Goal: Check status: Check status

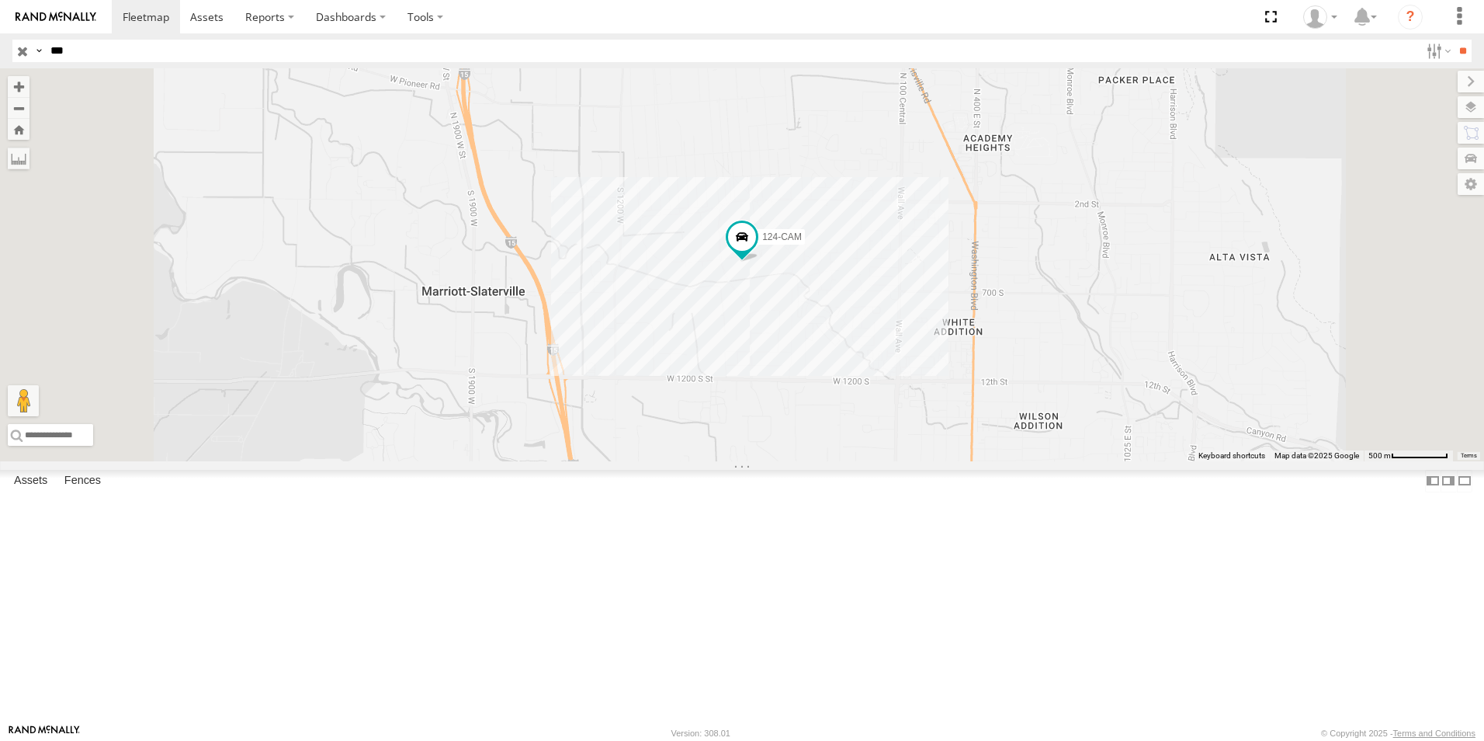
click at [21, 51] on input "button" at bounding box center [22, 51] width 20 height 23
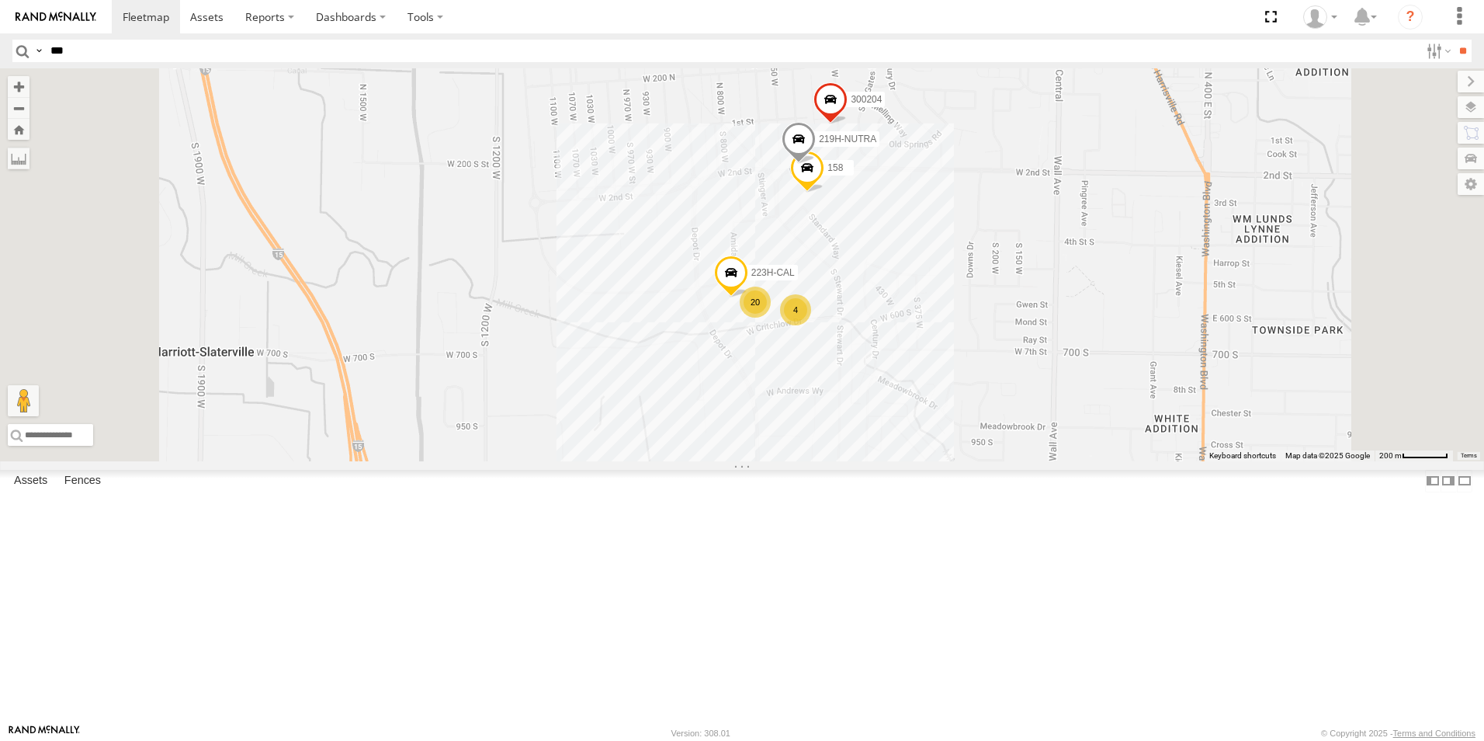
click at [824, 193] on span at bounding box center [807, 172] width 34 height 42
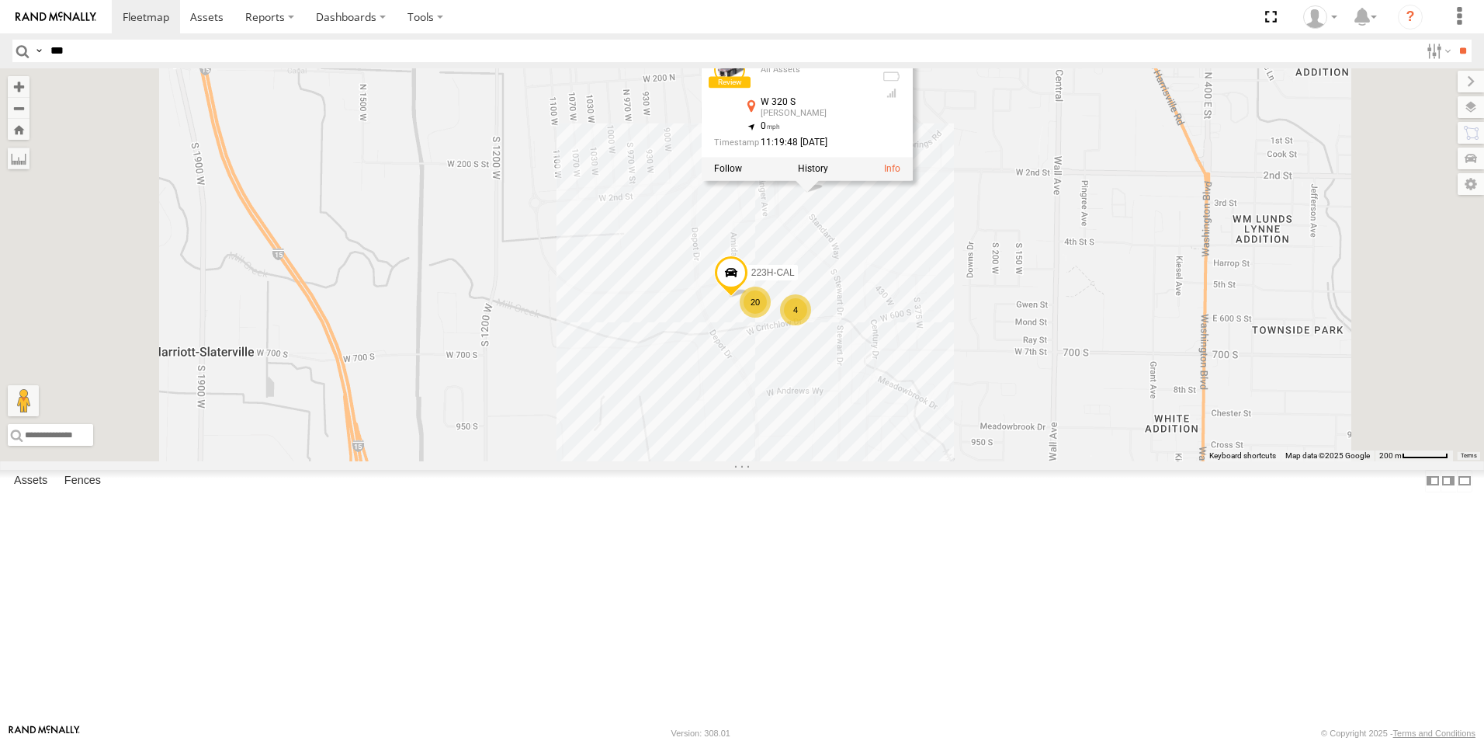
click at [842, 344] on div "015910001997066 217L 300204 158 219H-NUTRA 20 4 223H-CAL 158 All Assets W 320 S…" at bounding box center [742, 264] width 1484 height 393
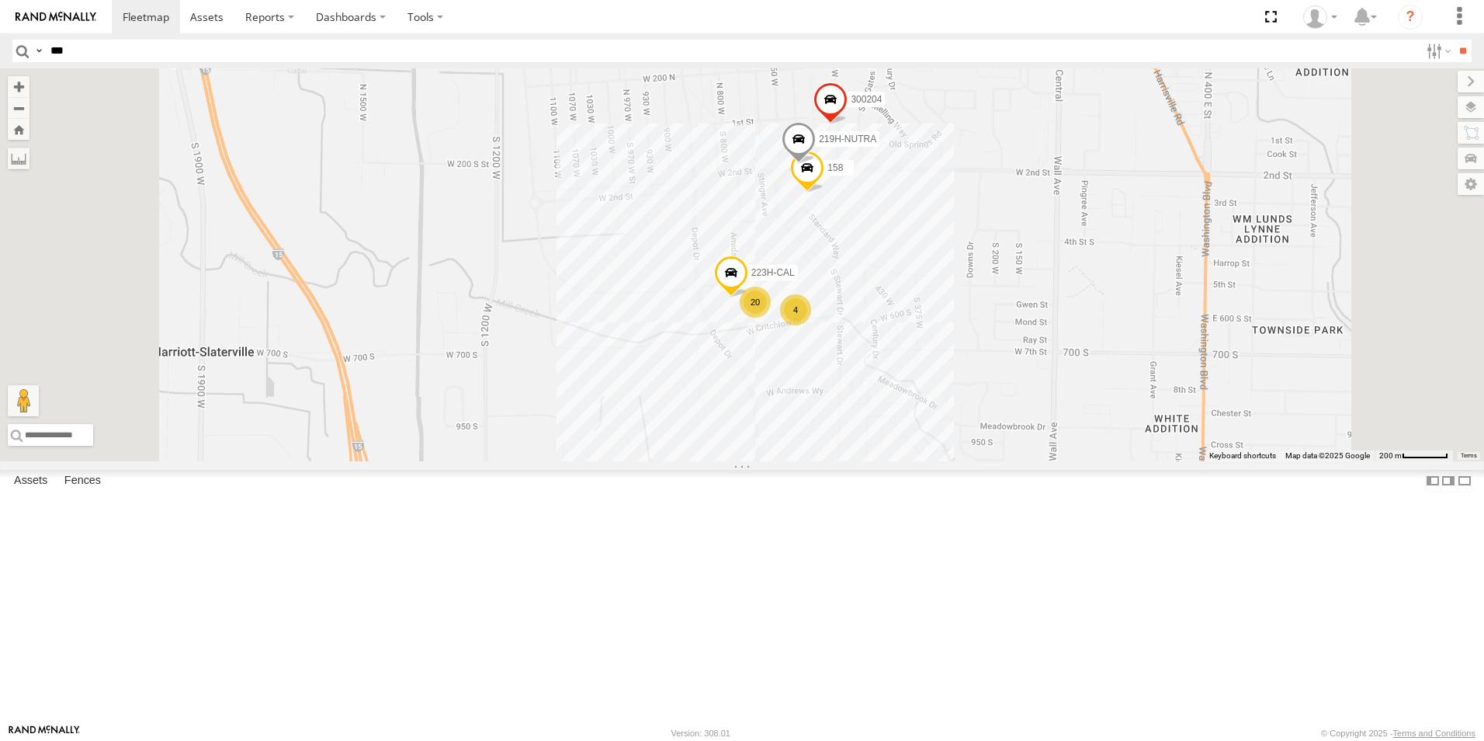
click at [748, 297] on span at bounding box center [731, 276] width 34 height 42
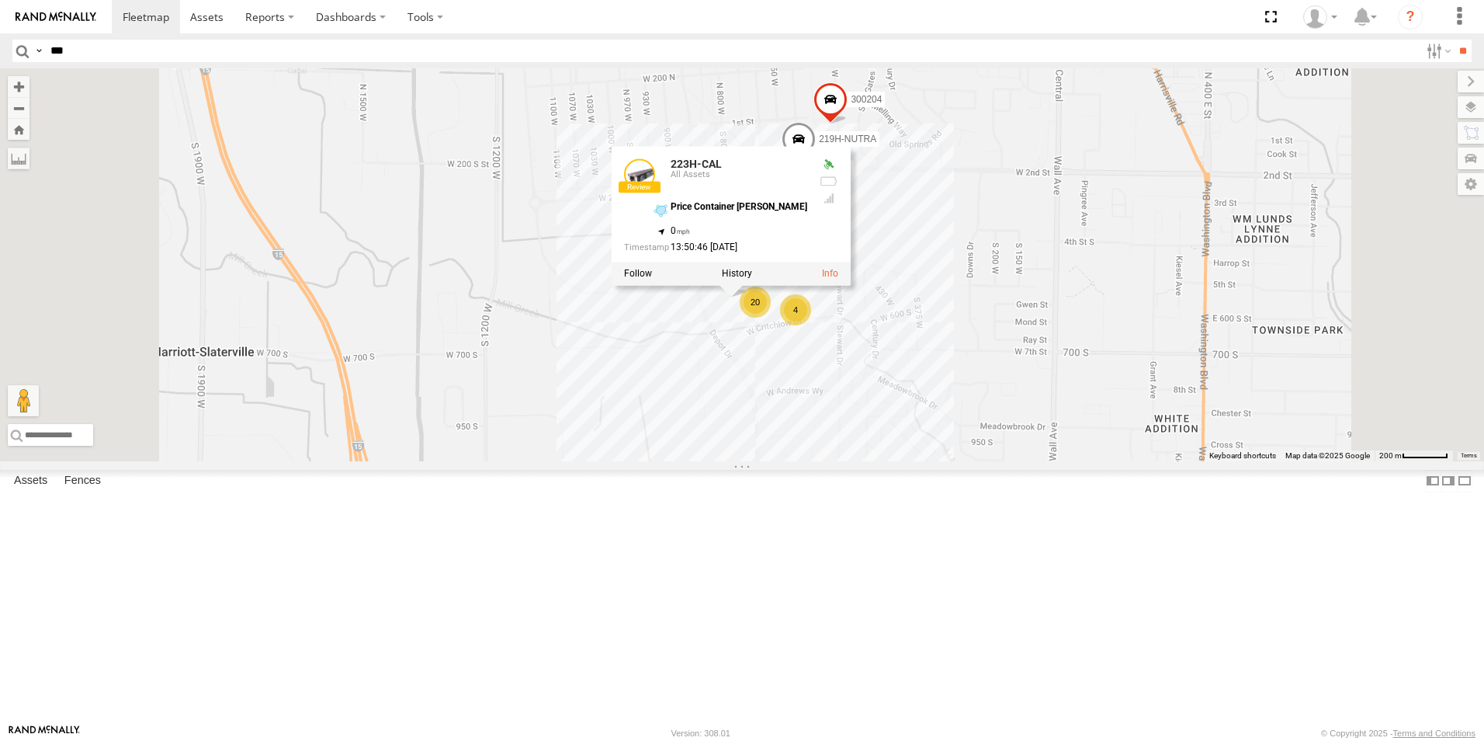
click at [771, 425] on div "015910001997066 217L 300204 158 219H-NUTRA 20 4 223H-CAL 223H-CAL All Assets Pr…" at bounding box center [742, 264] width 1484 height 393
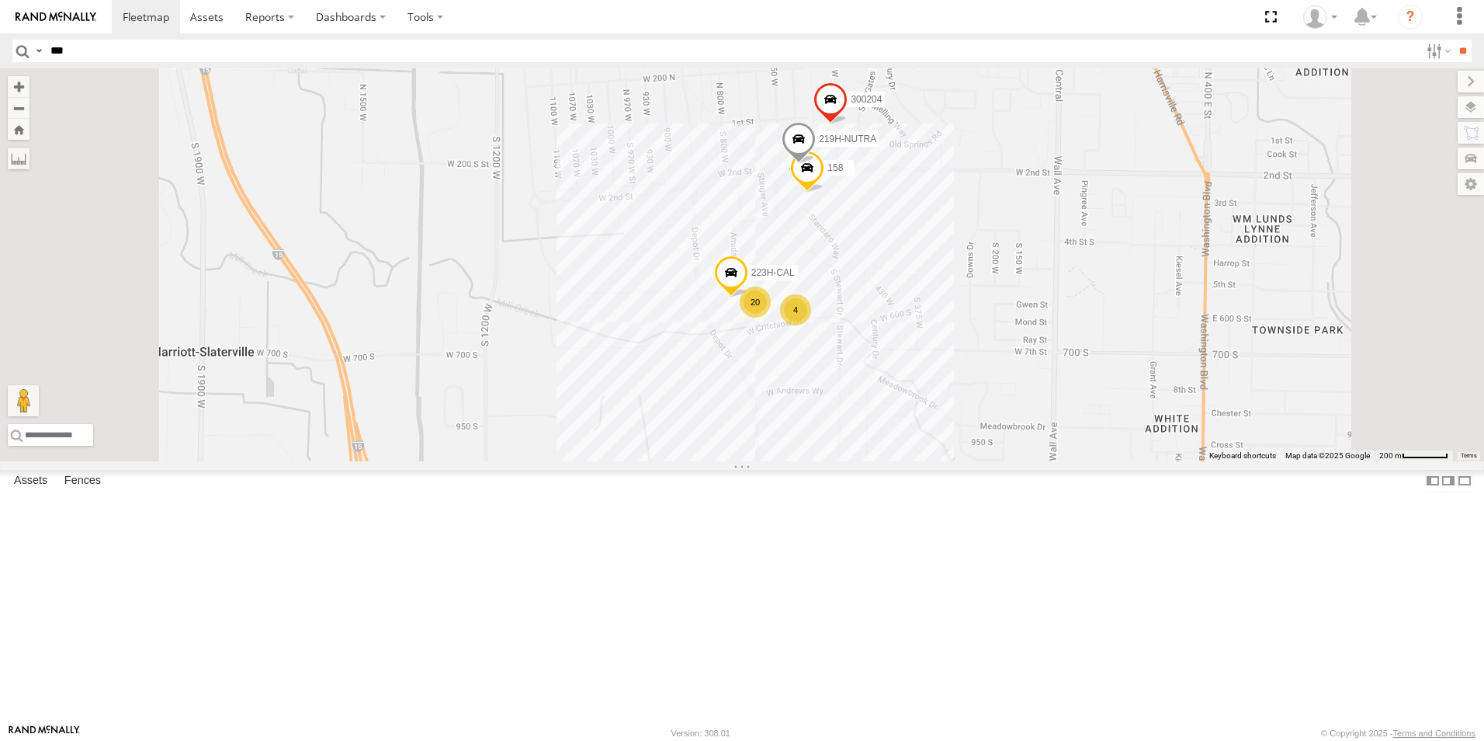
drag, startPoint x: 988, startPoint y: 137, endPoint x: 946, endPoint y: 151, distance: 44.4
click at [813, 21] on span at bounding box center [796, 0] width 34 height 42
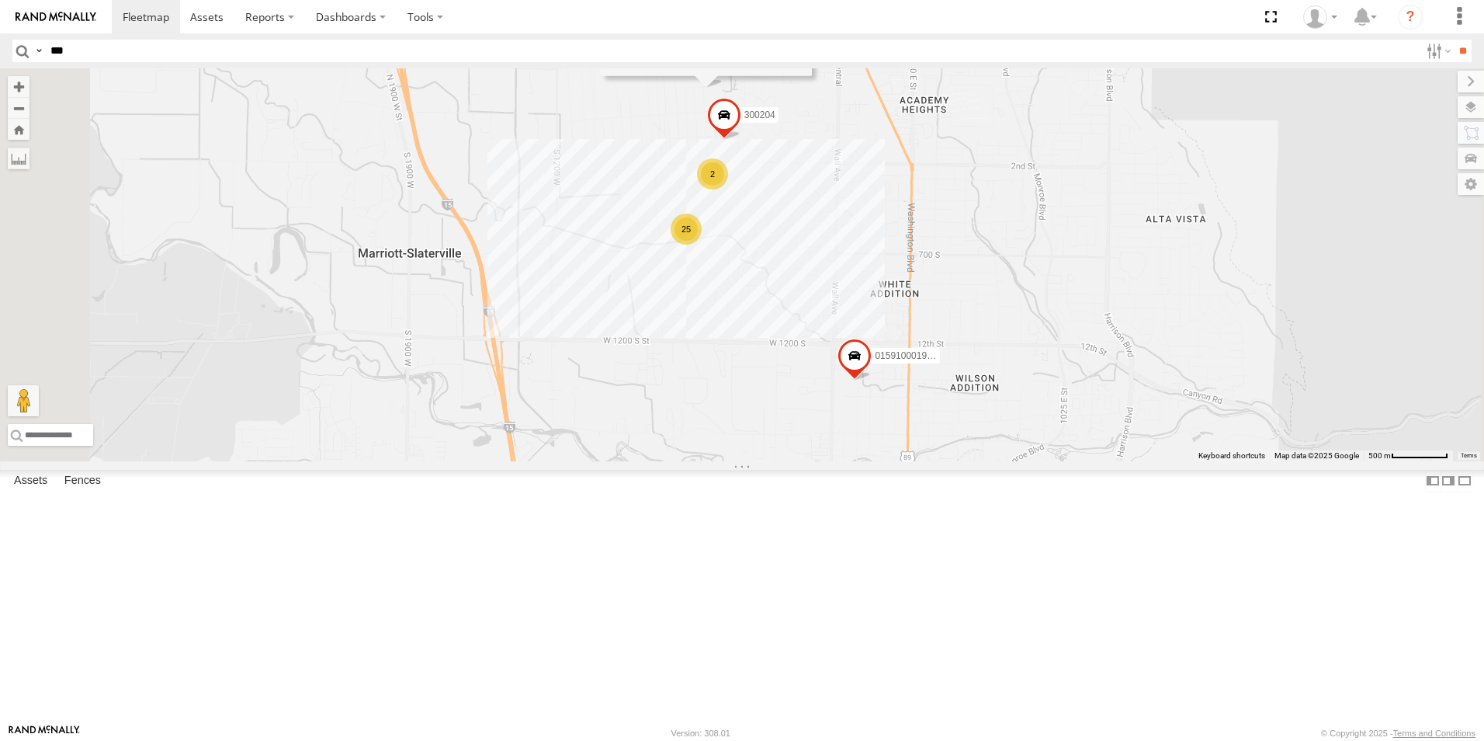
click at [808, 348] on div "015910001997066 217L 300204 217L All Assets W 300 N [PERSON_NAME] 41.26556 , -1…" at bounding box center [742, 264] width 1484 height 393
